Goal: Task Accomplishment & Management: Manage account settings

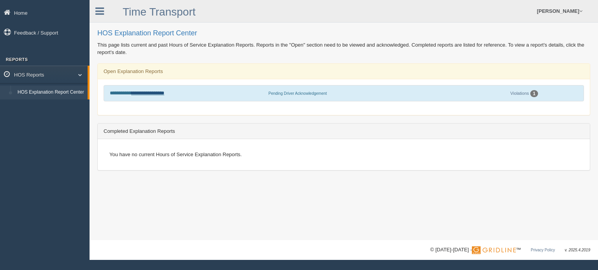
click at [155, 93] on link "**********" at bounding box center [147, 93] width 33 height 5
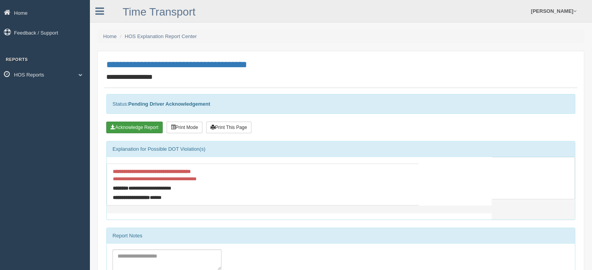
click at [132, 129] on button "Acknowledge Report" at bounding box center [134, 128] width 56 height 12
